Goal: Information Seeking & Learning: Learn about a topic

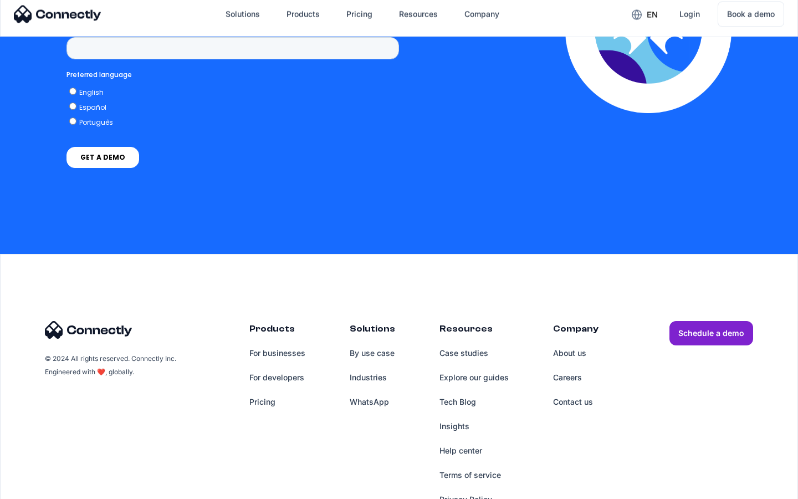
scroll to position [3234, 0]
